Goal: Transaction & Acquisition: Obtain resource

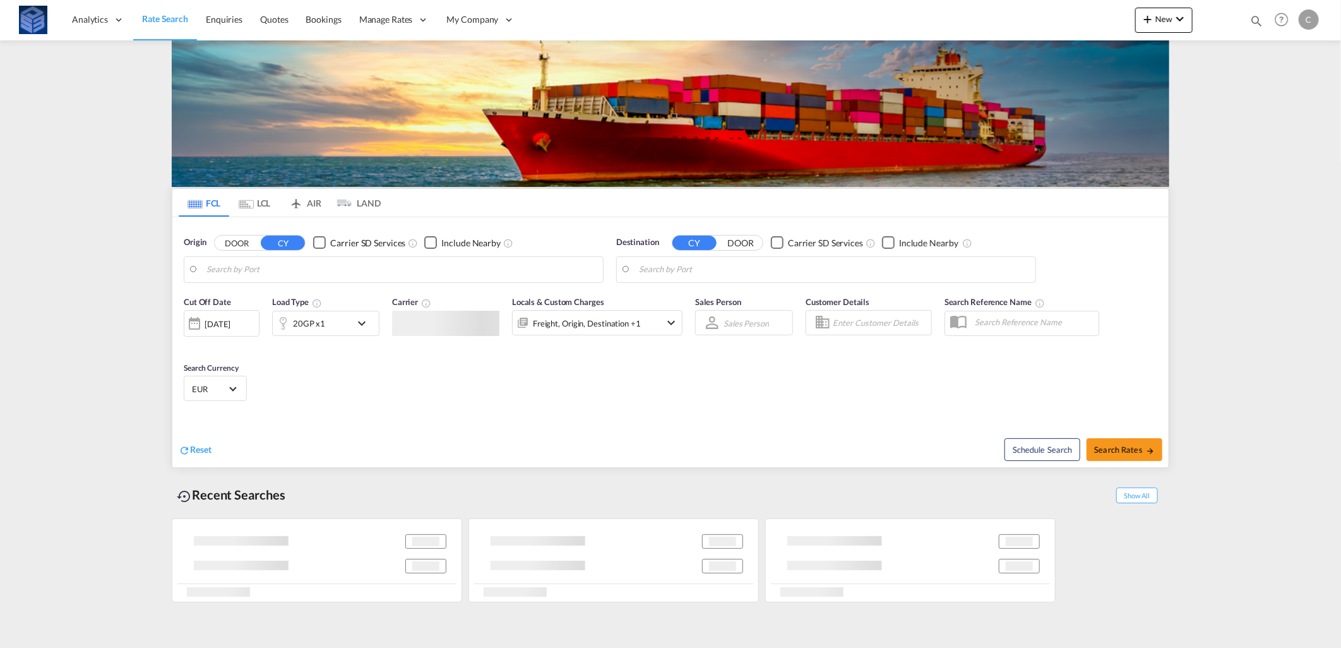
type input "[GEOGRAPHIC_DATA], [GEOGRAPHIC_DATA]"
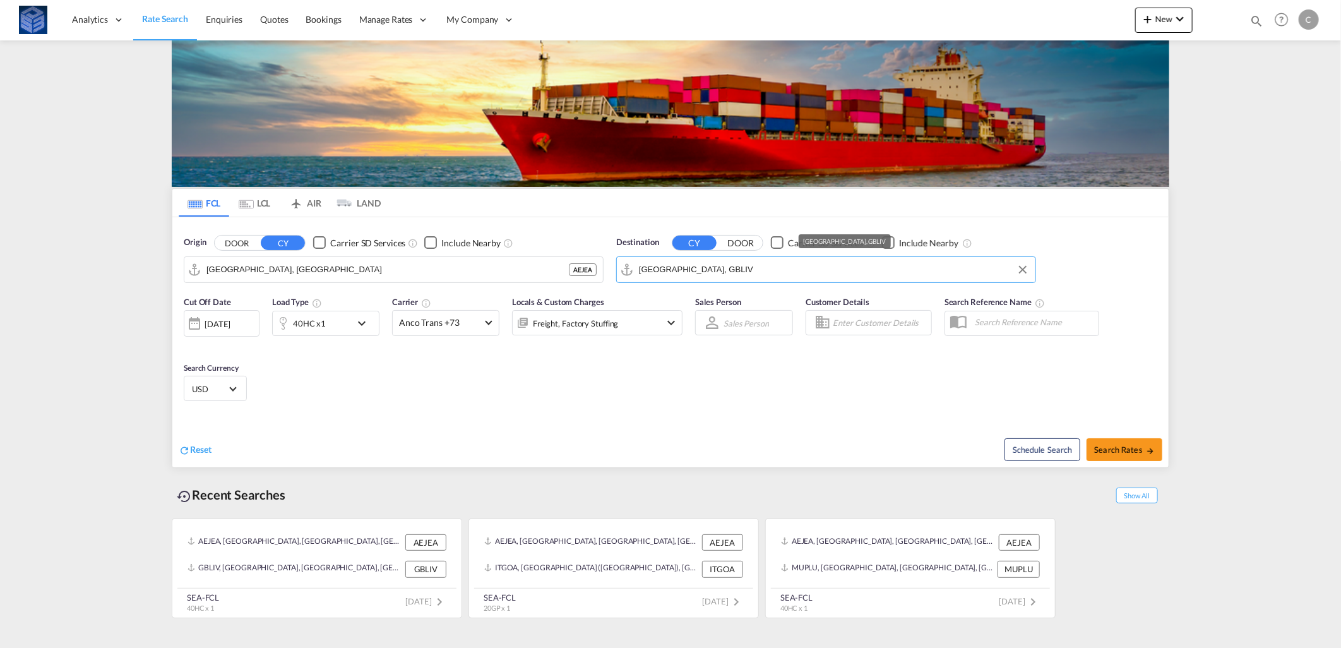
click at [702, 268] on input "[GEOGRAPHIC_DATA], GBLIV" at bounding box center [834, 269] width 390 height 19
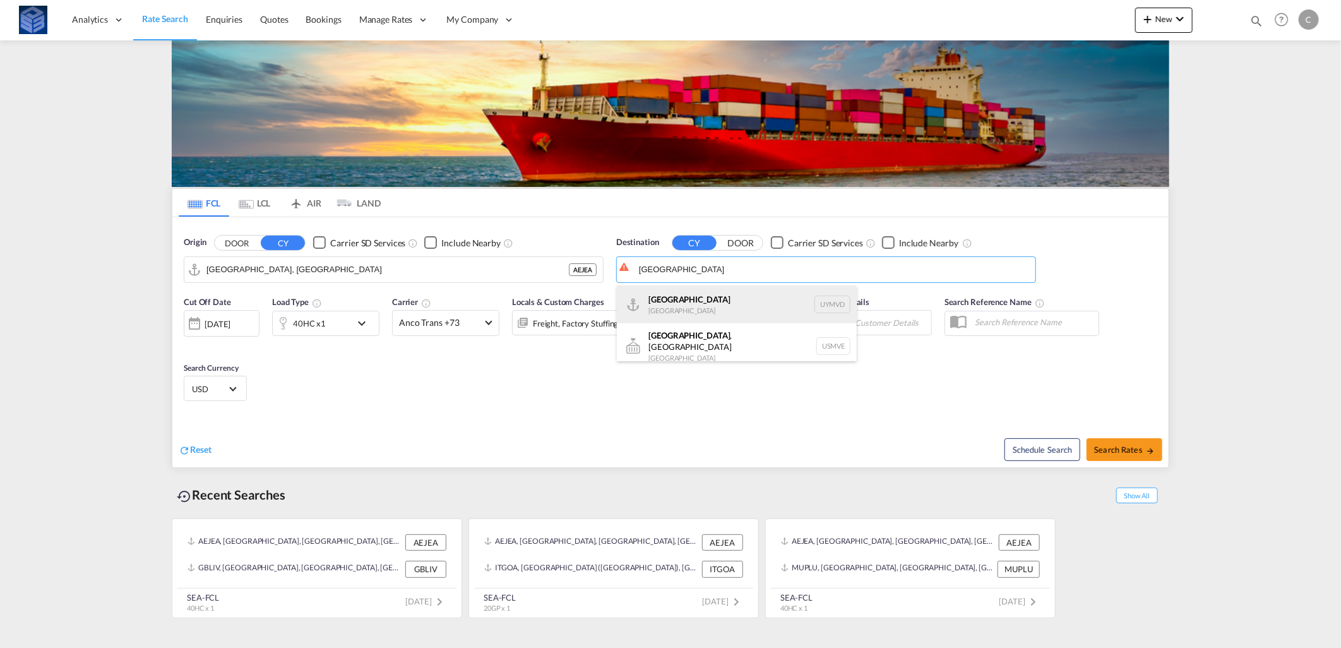
click at [712, 305] on div "[GEOGRAPHIC_DATA] [GEOGRAPHIC_DATA] UYMVD" at bounding box center [737, 304] width 240 height 38
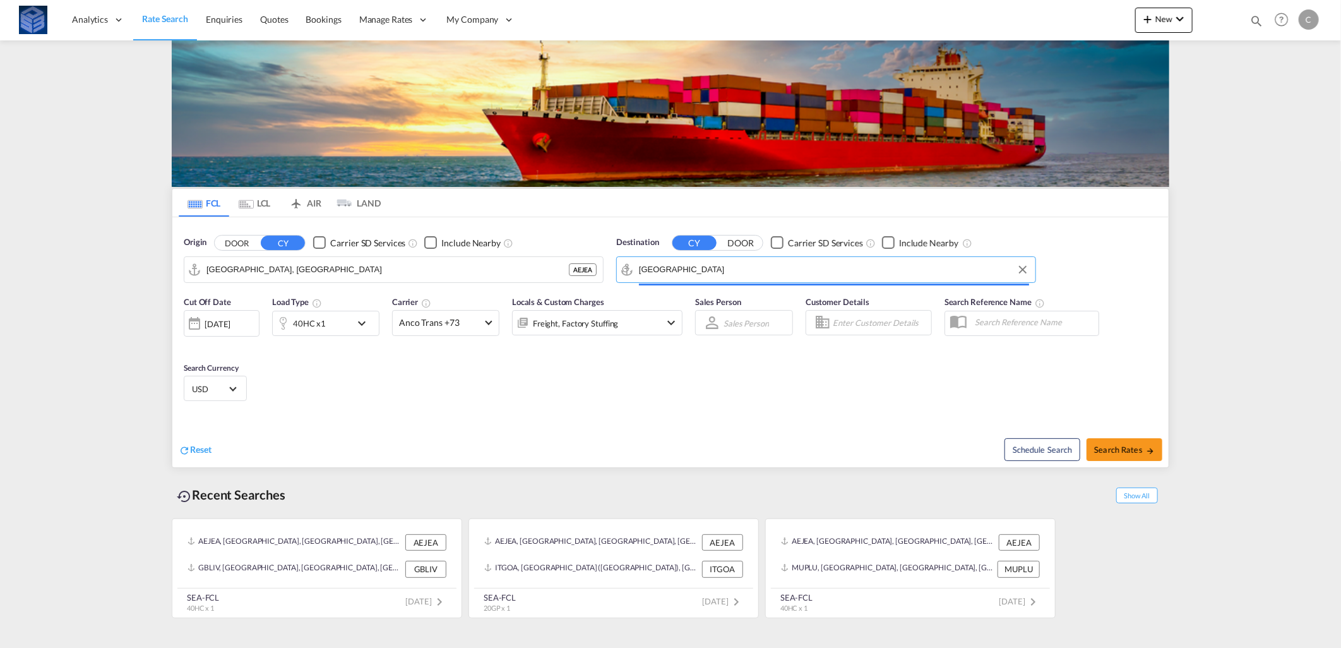
type input "[GEOGRAPHIC_DATA], UYMVD"
click at [327, 318] on div "40HC x1" at bounding box center [312, 323] width 78 height 25
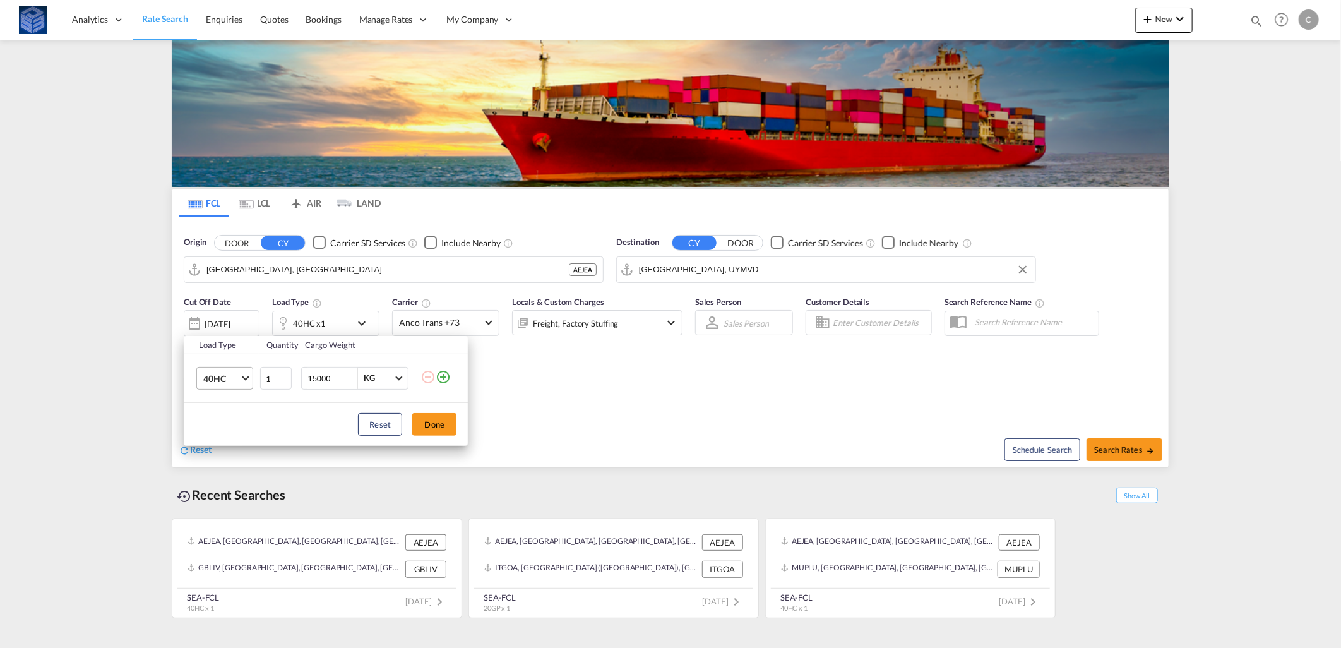
click at [232, 369] on md-select-value "40HC" at bounding box center [227, 378] width 51 height 21
click at [221, 447] on md-option "20RE" at bounding box center [236, 439] width 86 height 30
click at [437, 425] on button "Done" at bounding box center [434, 424] width 44 height 23
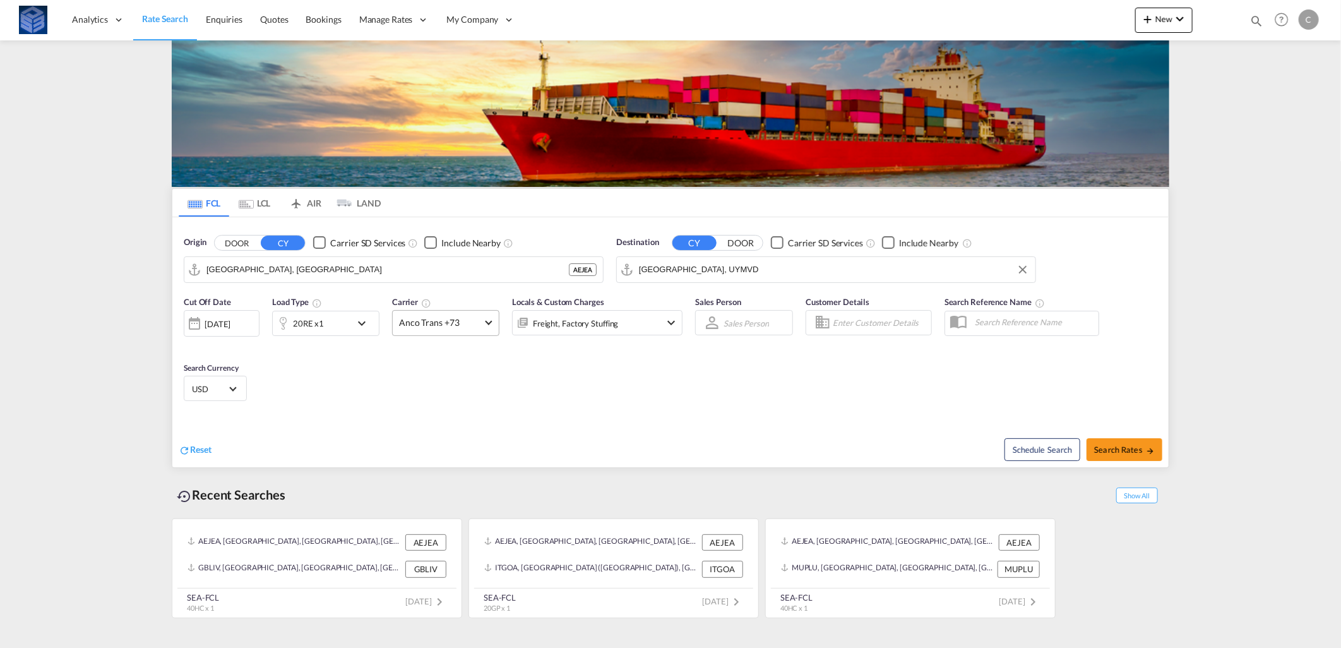
click at [445, 333] on md-select-value "Anco Trans +73" at bounding box center [446, 323] width 106 height 25
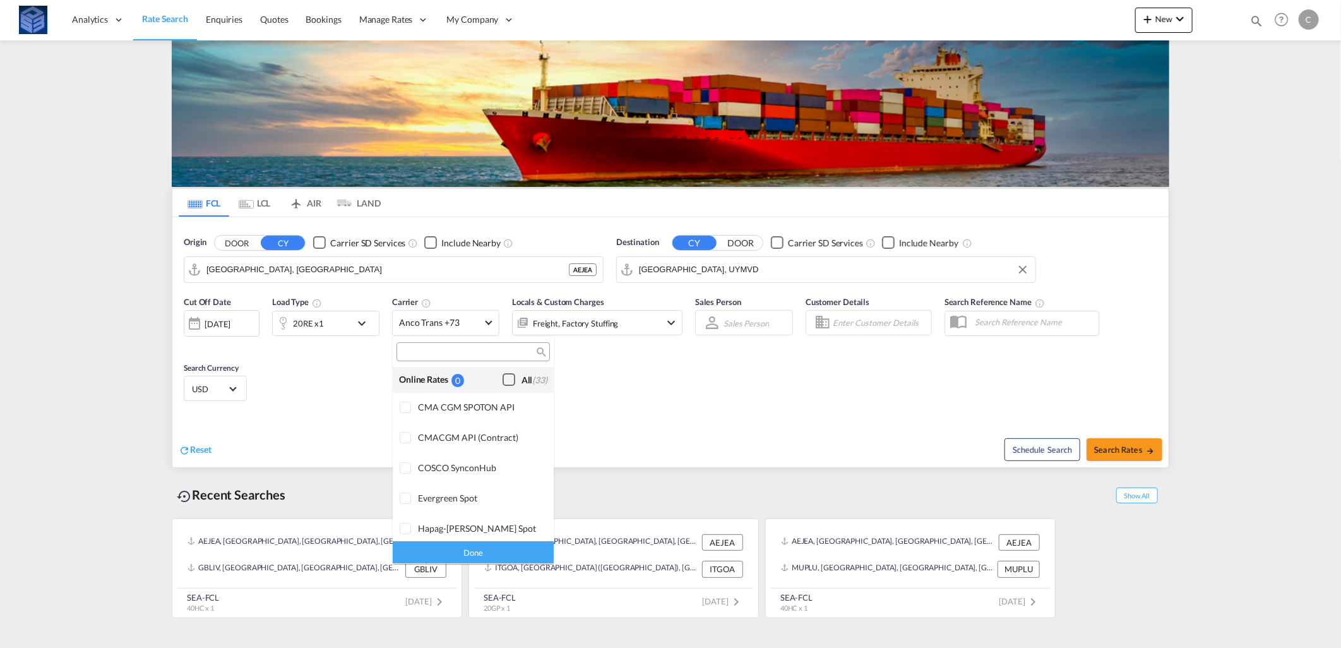
click at [522, 378] on div "All (33)" at bounding box center [535, 380] width 26 height 13
click at [467, 553] on div "Done" at bounding box center [473, 553] width 161 height 22
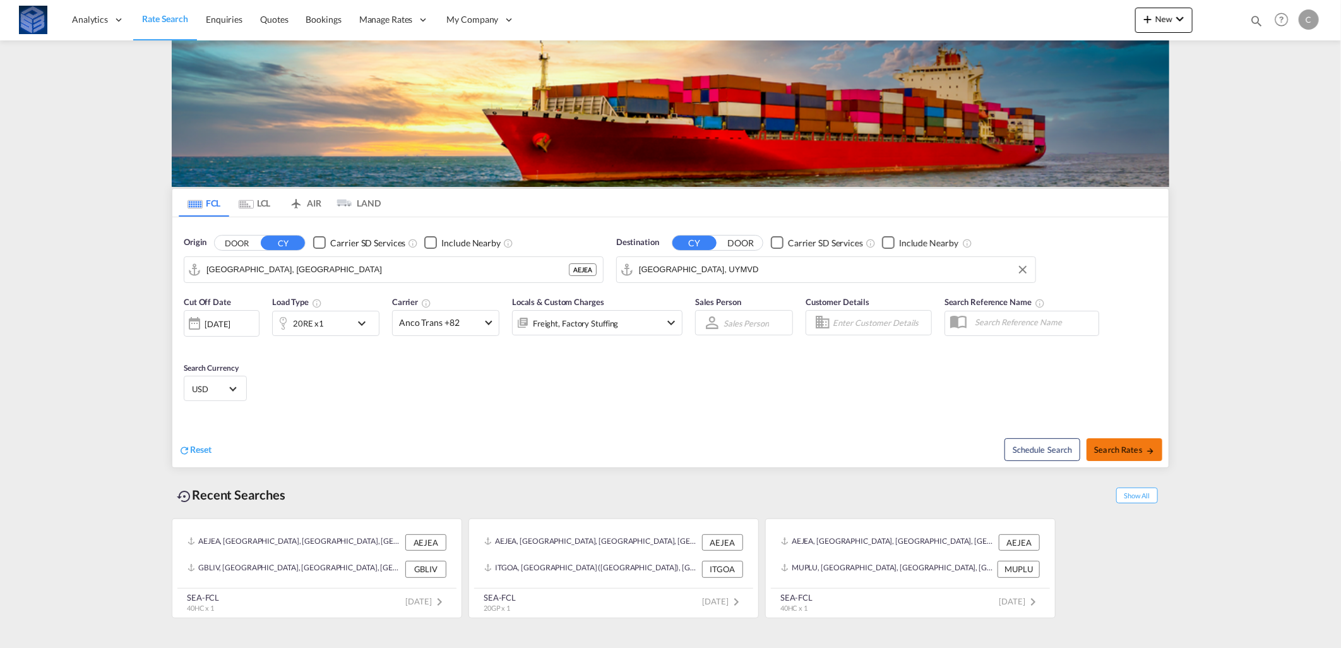
click at [1105, 446] on span "Search Rates" at bounding box center [1125, 450] width 61 height 10
type input "AEJEA to UYMVD / [DATE]"
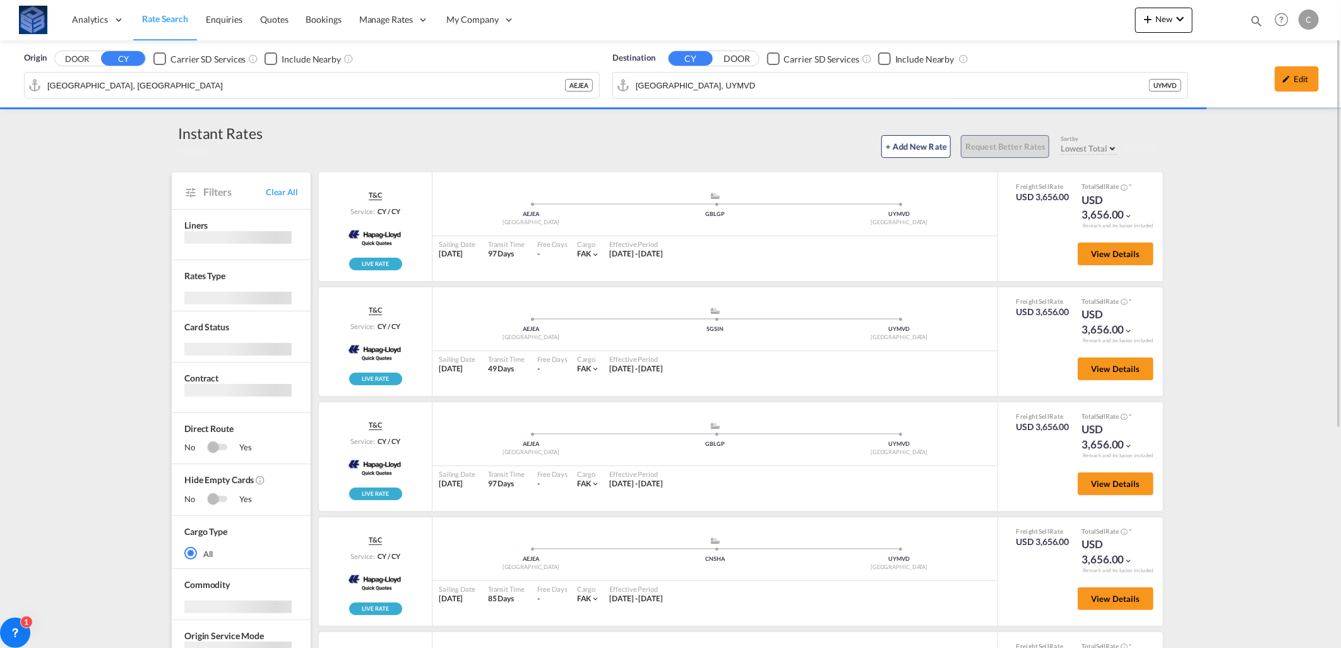
click at [1233, 527] on div "Origin DOOR CY Carrier SD Services Include Nearby [GEOGRAPHIC_DATA], AEJEA AEJE…" at bounding box center [670, 510] width 1341 height 940
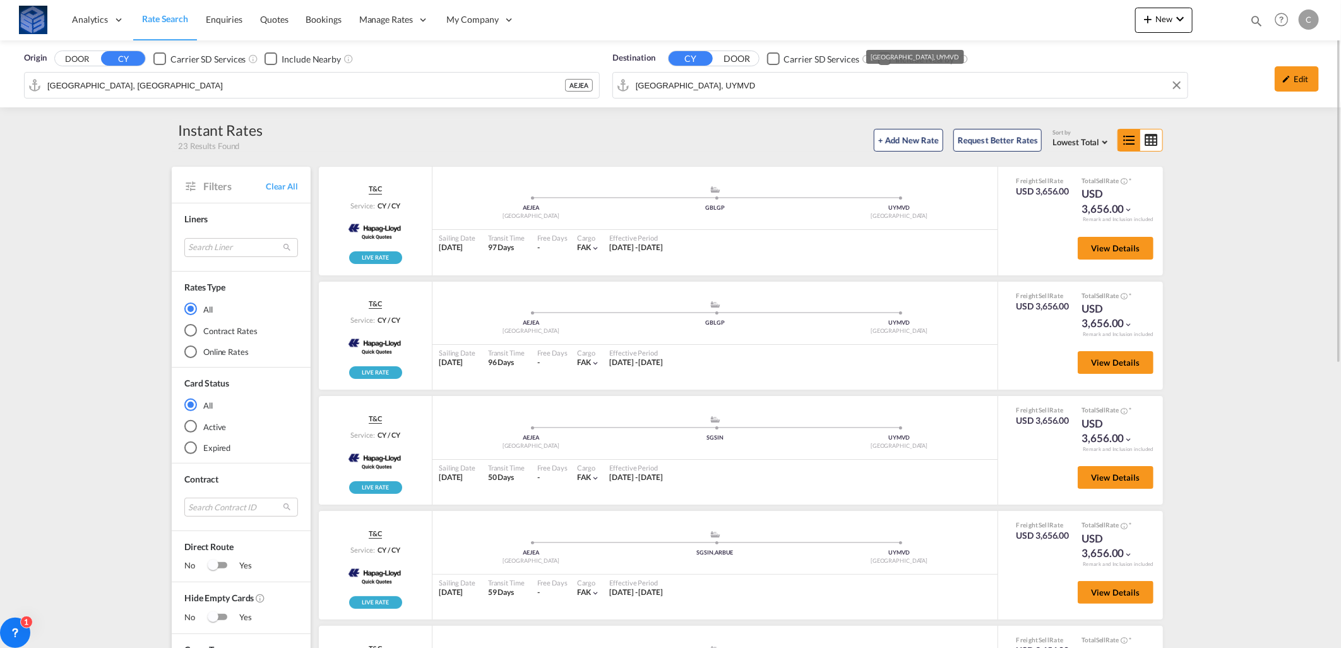
click at [709, 84] on div "Origin DOOR CY Carrier SD Services Include Nearby [GEOGRAPHIC_DATA], AEJEA AEJE…" at bounding box center [670, 73] width 1341 height 67
